Goal: Task Accomplishment & Management: Use online tool/utility

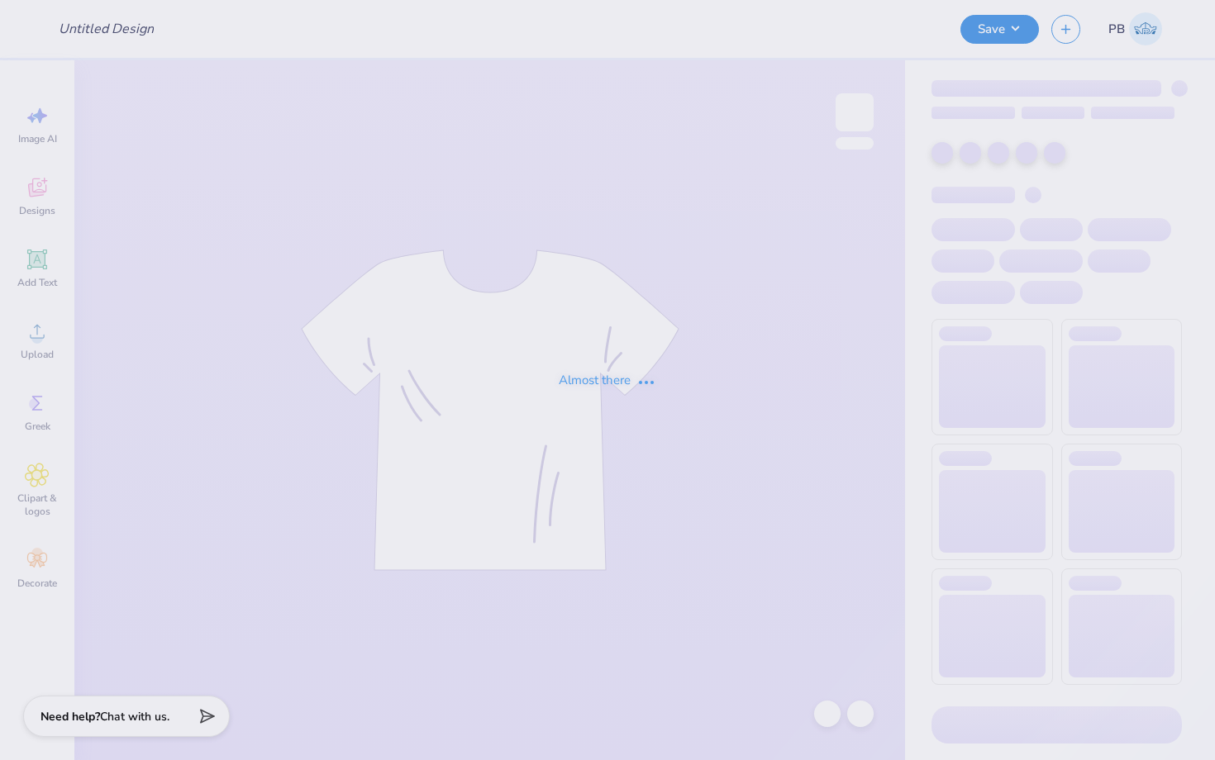
type input "Merch for Tau Kappa Epsilon"
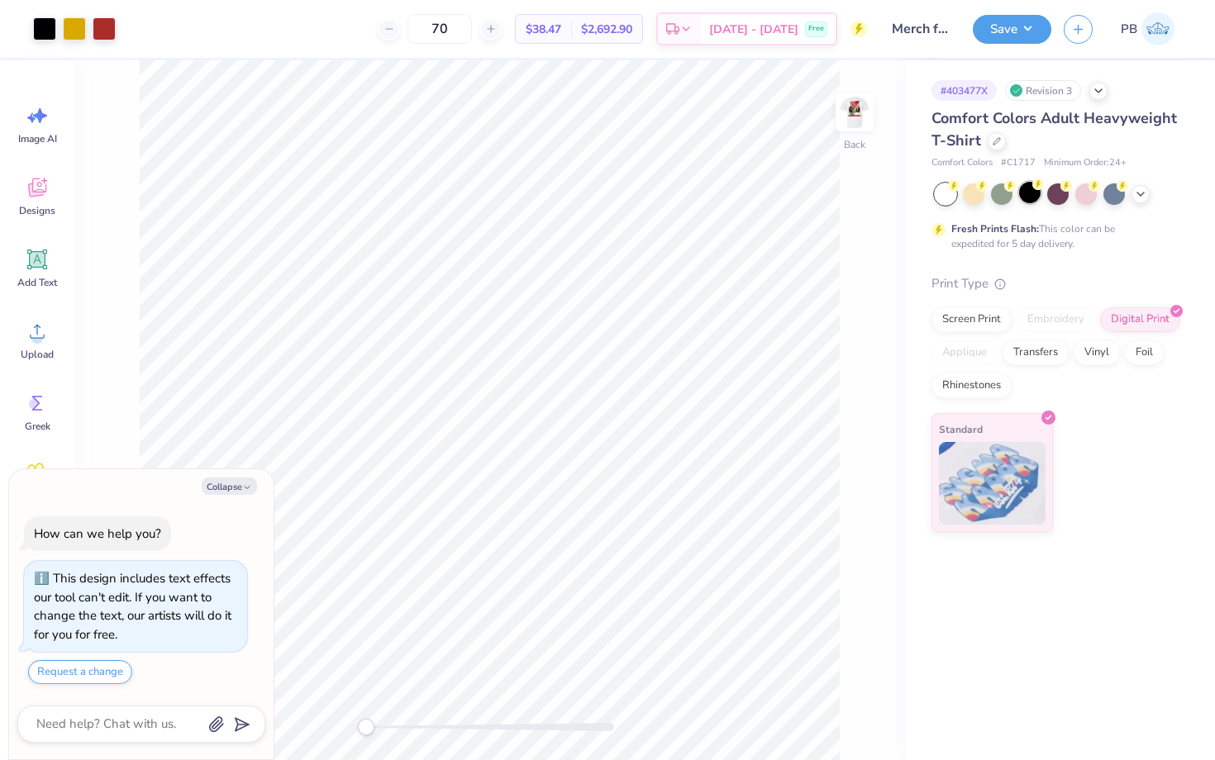
click at [1025, 194] on div at bounding box center [1029, 192] width 21 height 21
click at [843, 134] on img at bounding box center [854, 112] width 66 height 66
click at [843, 129] on img at bounding box center [854, 112] width 33 height 33
click at [1143, 196] on icon at bounding box center [1140, 192] width 13 height 13
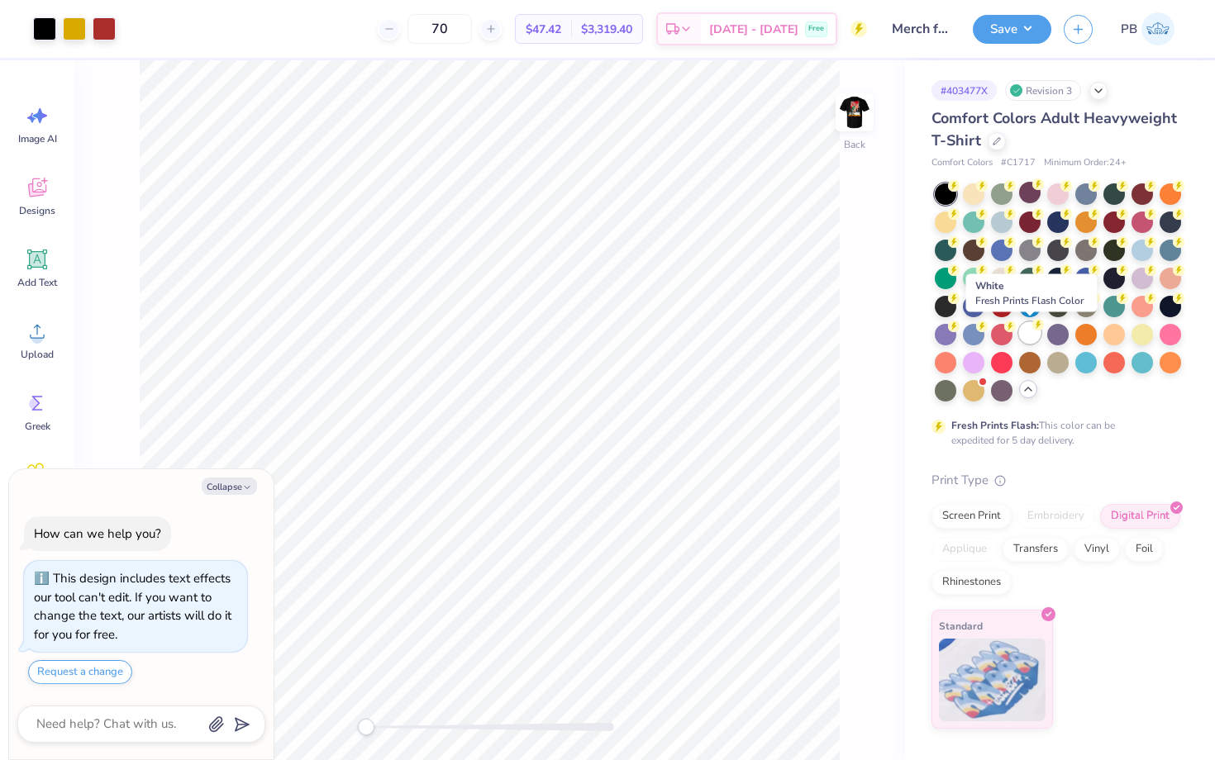
click at [1038, 321] on icon at bounding box center [1038, 325] width 6 height 8
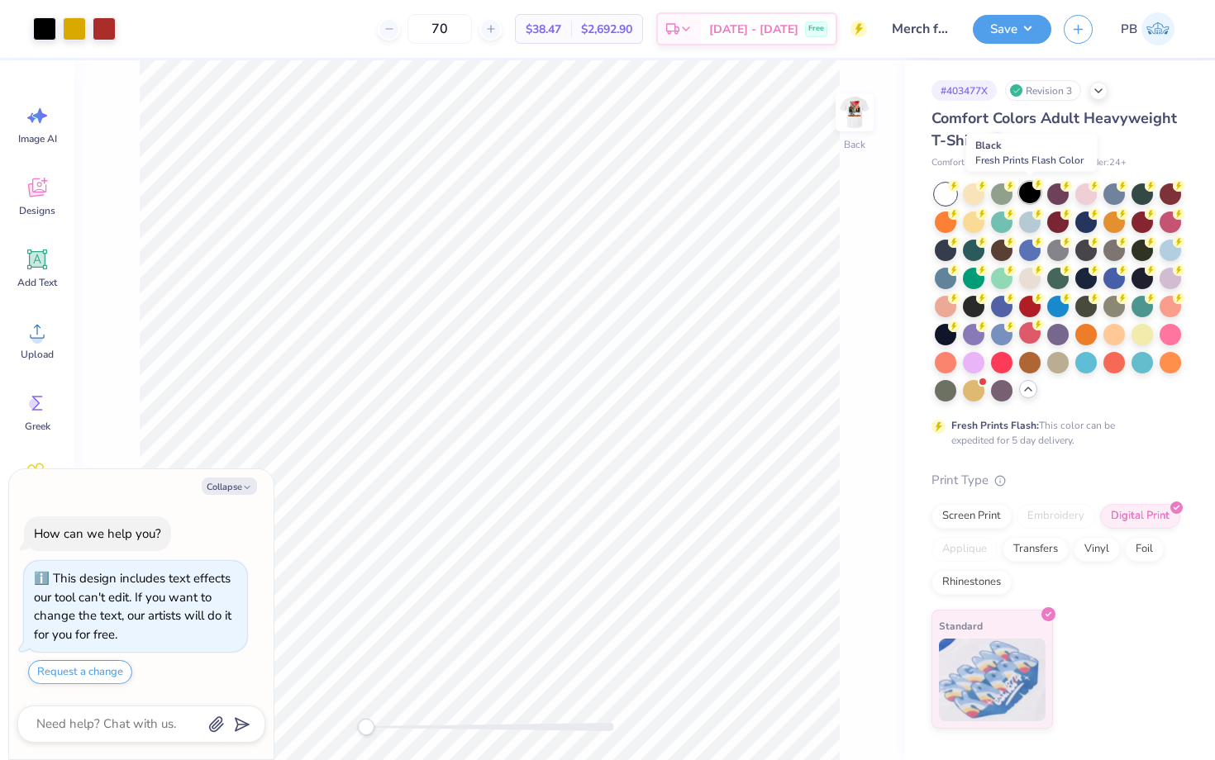
click at [1025, 196] on div at bounding box center [1029, 192] width 21 height 21
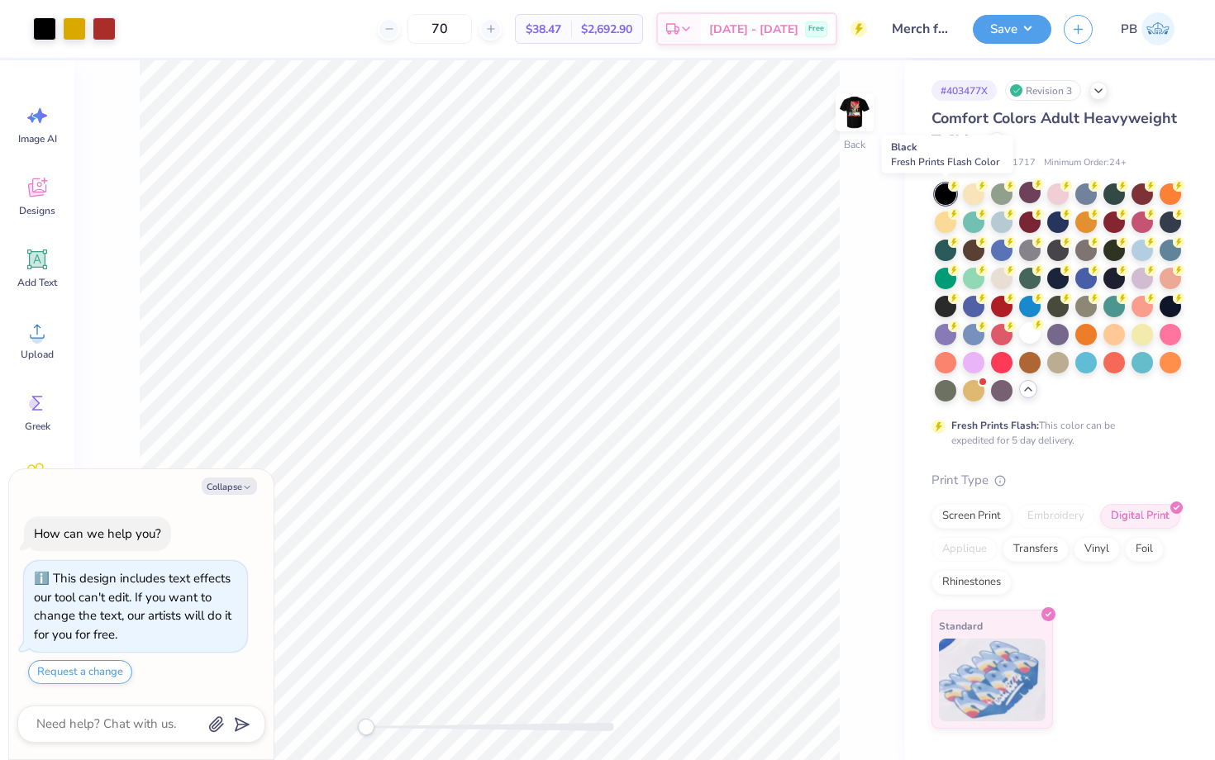
click at [947, 196] on div at bounding box center [944, 193] width 21 height 21
click at [1029, 327] on div at bounding box center [1029, 332] width 21 height 21
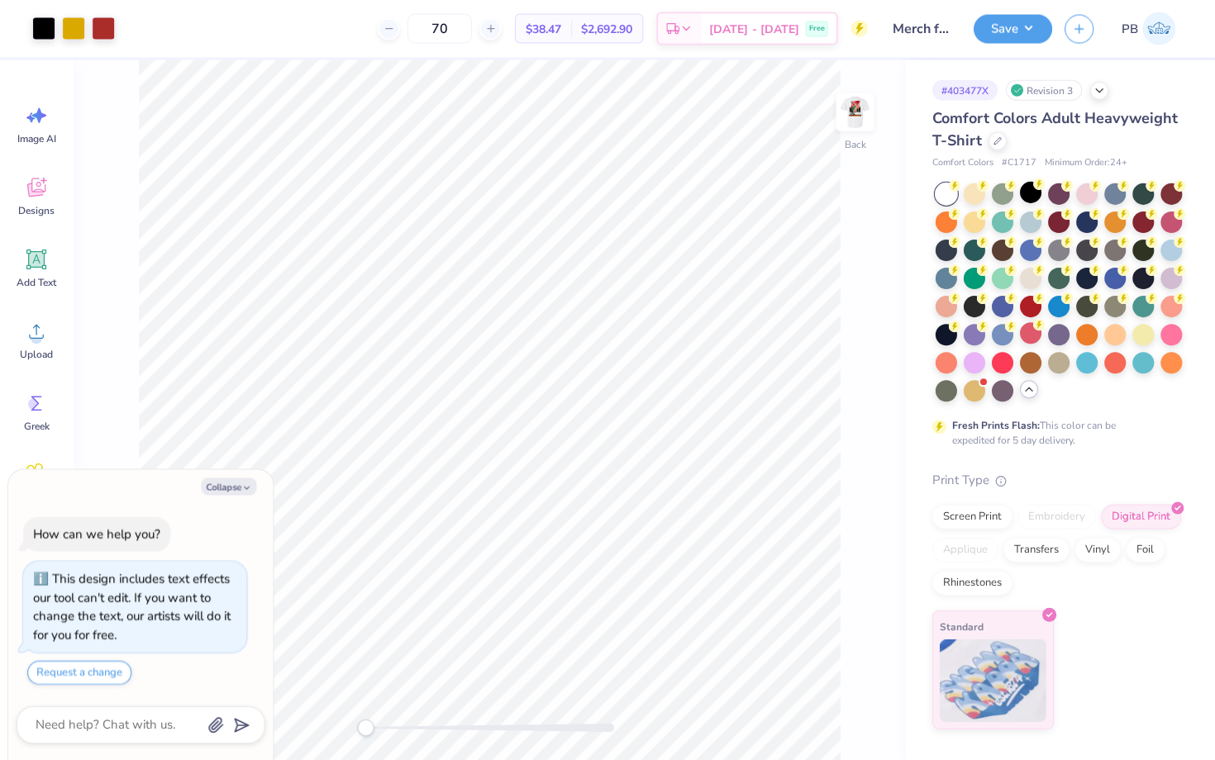
type textarea "x"
